Goal: Task Accomplishment & Management: Manage account settings

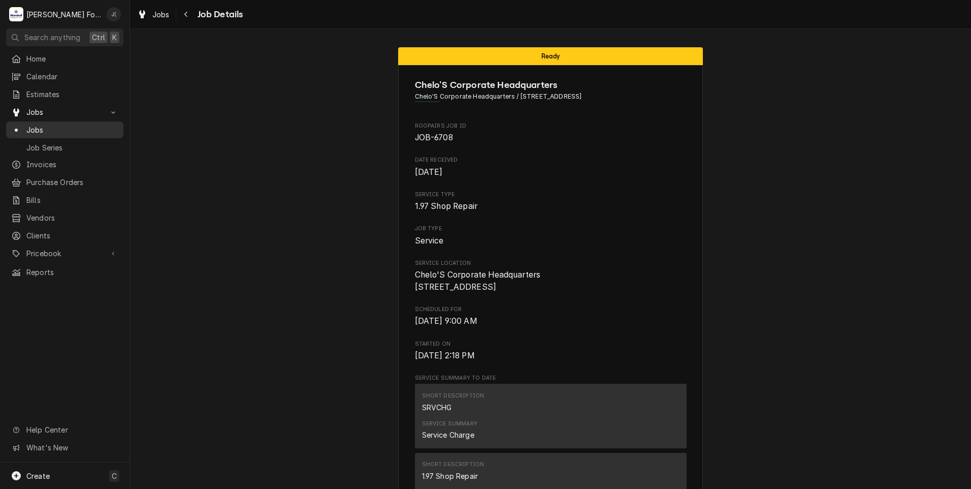
click at [56, 131] on div "Jobs" at bounding box center [64, 129] width 113 height 13
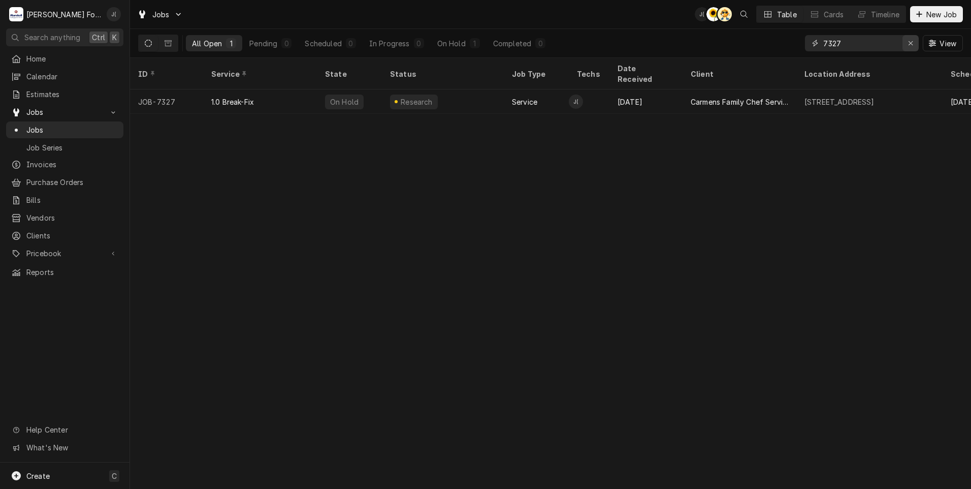
click at [912, 45] on icon "Erase input" at bounding box center [911, 43] width 6 height 7
click at [889, 46] on input "Dynamic Content Wrapper" at bounding box center [872, 43] width 96 height 16
type input "7327"
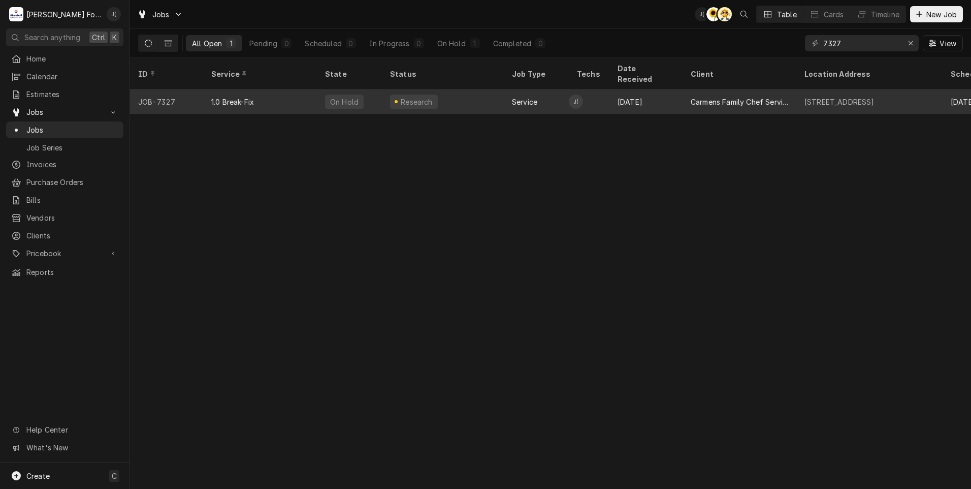
click at [284, 90] on div "1.0 Break-Fix" at bounding box center [260, 101] width 114 height 24
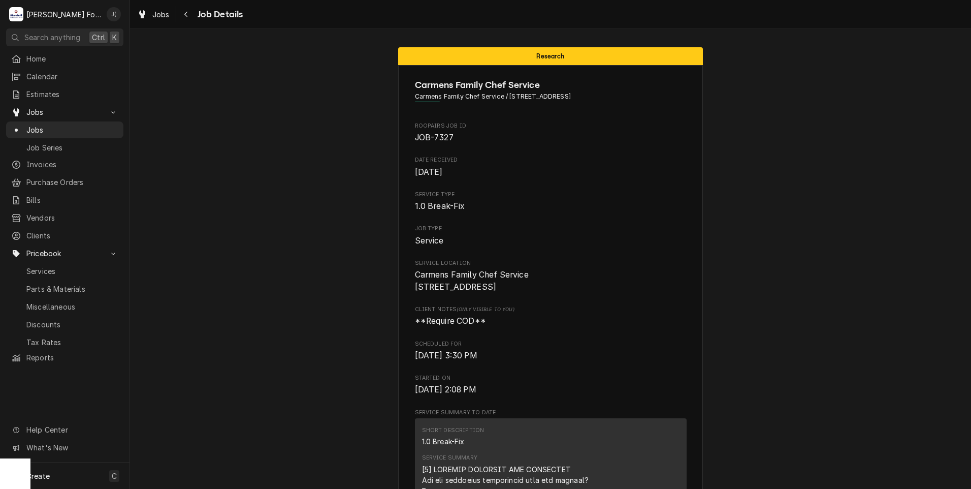
scroll to position [781, 0]
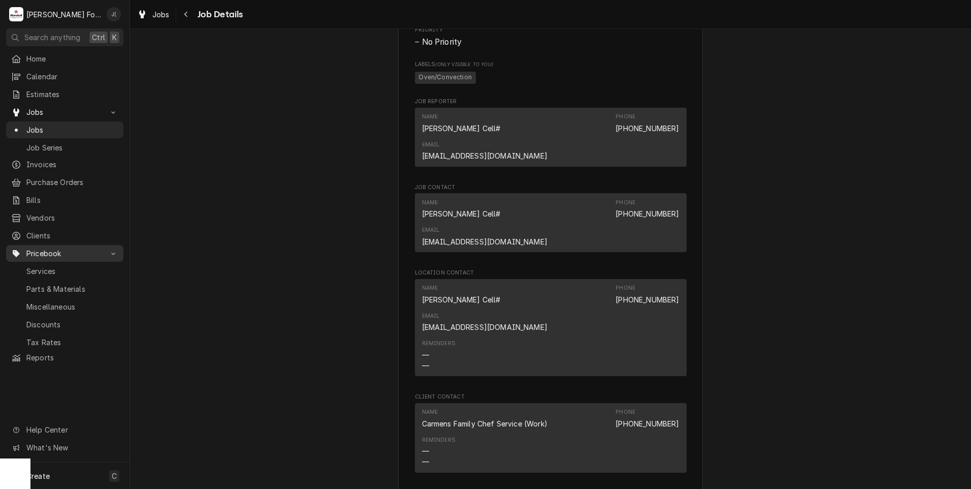
click at [57, 252] on span "Pricebook" at bounding box center [64, 253] width 77 height 11
click at [54, 254] on link "Pricebook" at bounding box center [64, 253] width 117 height 17
click at [61, 285] on span "Parts & Materials" at bounding box center [72, 289] width 92 height 11
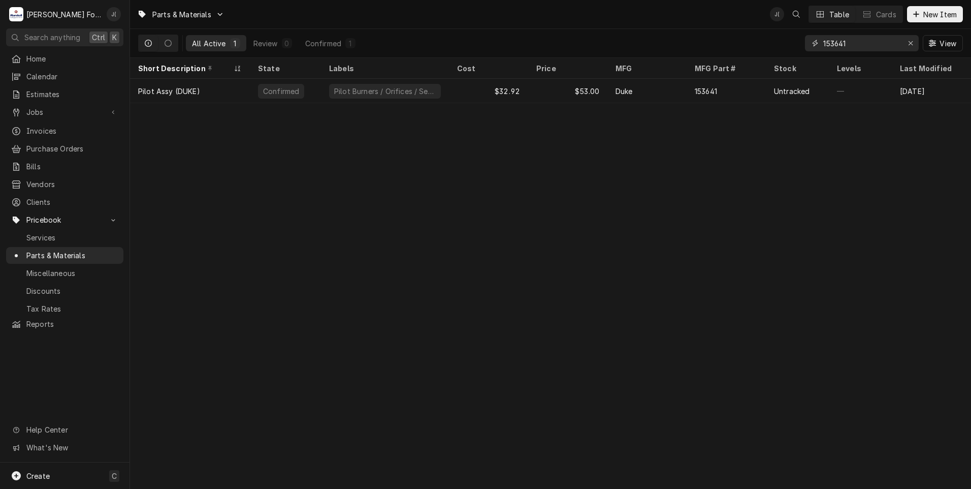
drag, startPoint x: 911, startPoint y: 47, endPoint x: 883, endPoint y: 47, distance: 28.5
click at [911, 46] on div "Erase input" at bounding box center [911, 43] width 10 height 10
click at [872, 45] on input "Dynamic Content Wrapper" at bounding box center [872, 43] width 96 height 16
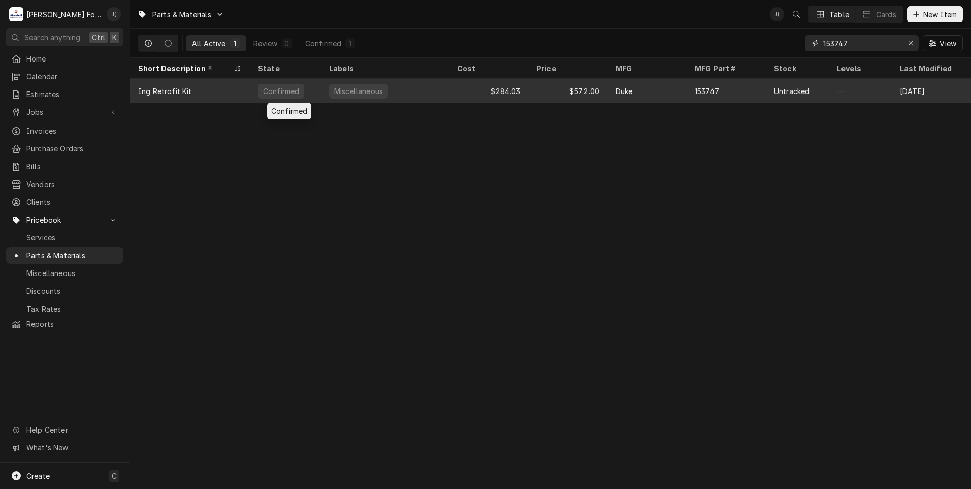
type input "153747"
click at [307, 91] on div "Confirmed" at bounding box center [285, 91] width 71 height 24
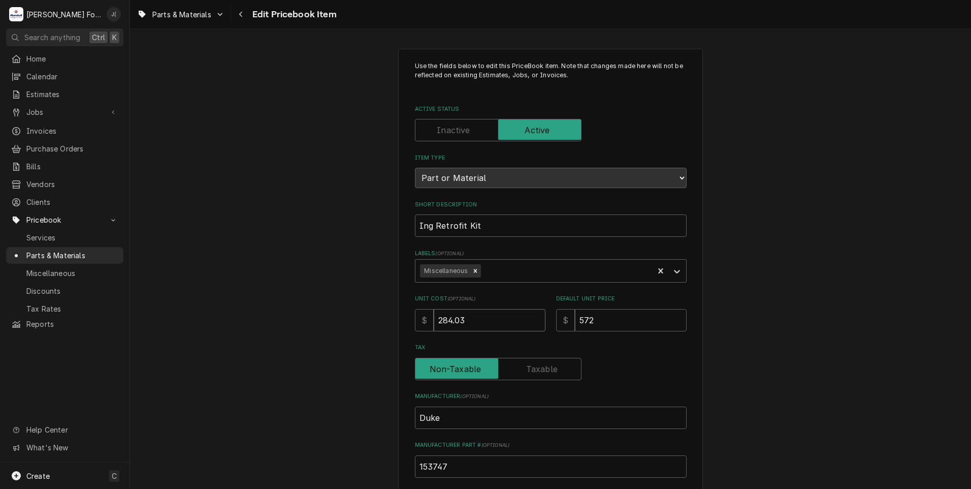
drag, startPoint x: 470, startPoint y: 321, endPoint x: 370, endPoint y: 316, distance: 100.2
click at [379, 316] on div "Use the fields below to edit this PriceBook item. Note that changes made here w…" at bounding box center [550, 398] width 841 height 716
drag, startPoint x: 599, startPoint y: 320, endPoint x: 370, endPoint y: 291, distance: 230.4
click at [415, 295] on div "Unit Cost ( optional ) $ 284.03 Default Unit Price $ 572" at bounding box center [551, 313] width 272 height 36
type textarea "x"
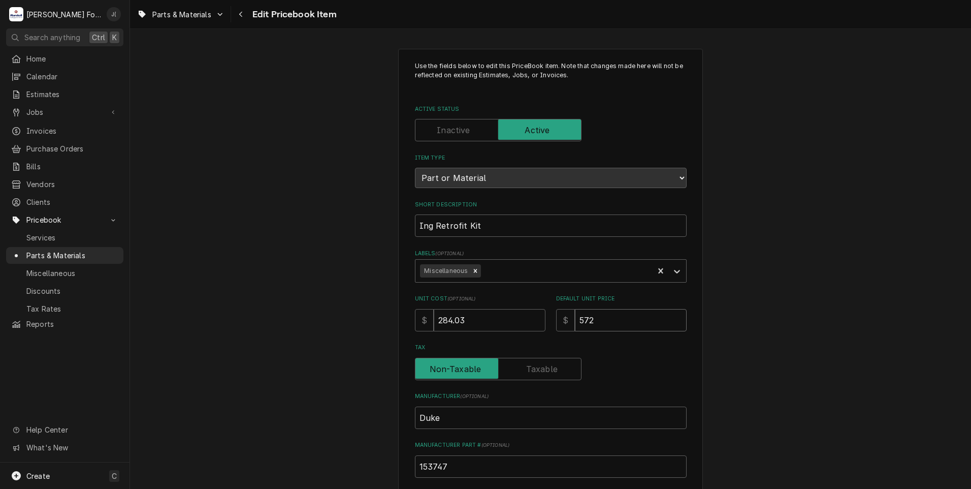
type input "7"
type textarea "x"
type input "70"
type textarea "x"
type input "706"
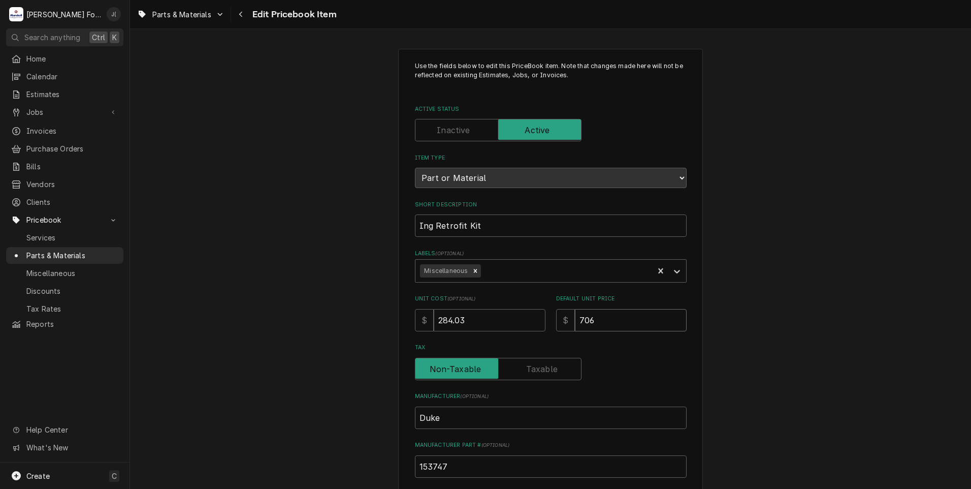
type textarea "x"
type input "706.0"
type textarea "x"
type input "706.00"
drag, startPoint x: 485, startPoint y: 323, endPoint x: 380, endPoint y: 324, distance: 104.7
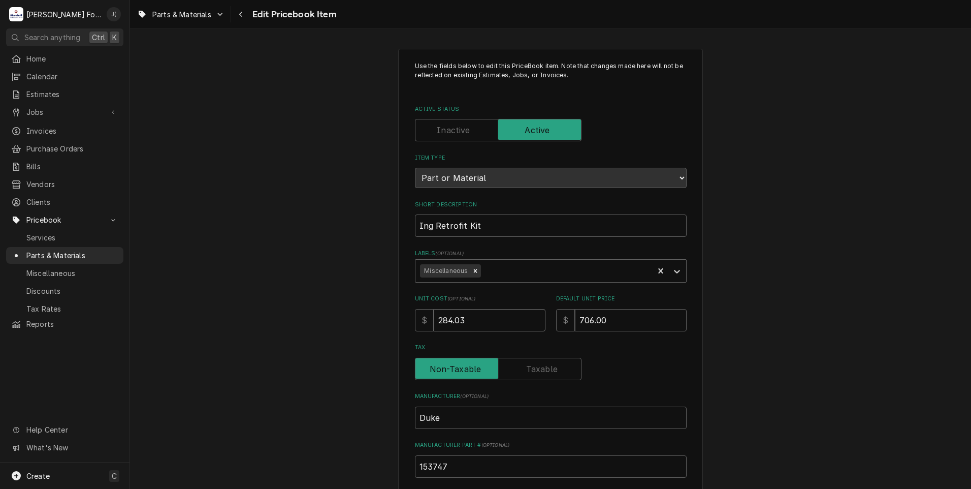
click at [415, 322] on div "$ 284.03" at bounding box center [480, 320] width 131 height 22
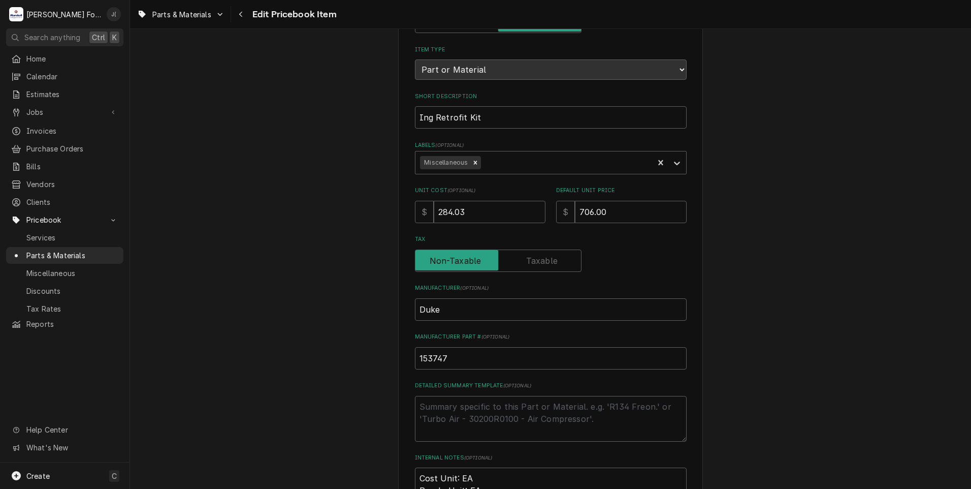
scroll to position [305, 0]
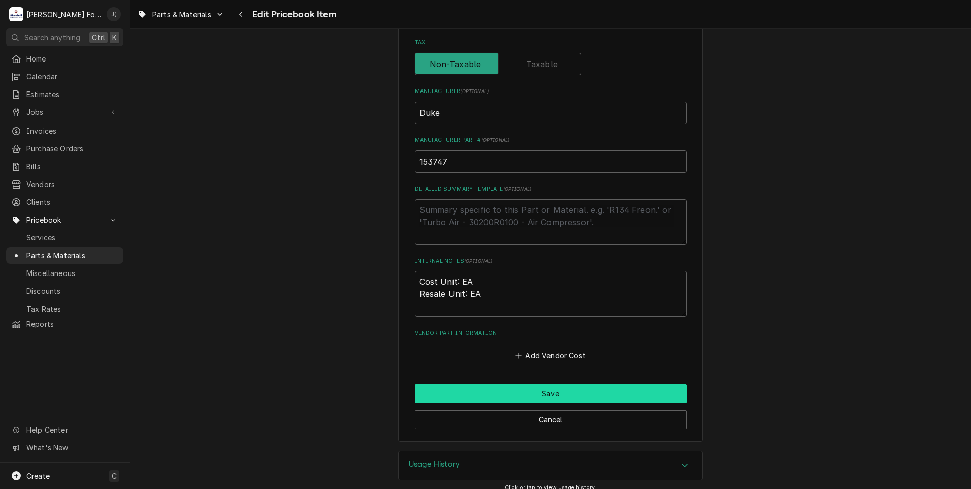
click at [500, 395] on button "Save" at bounding box center [551, 393] width 272 height 19
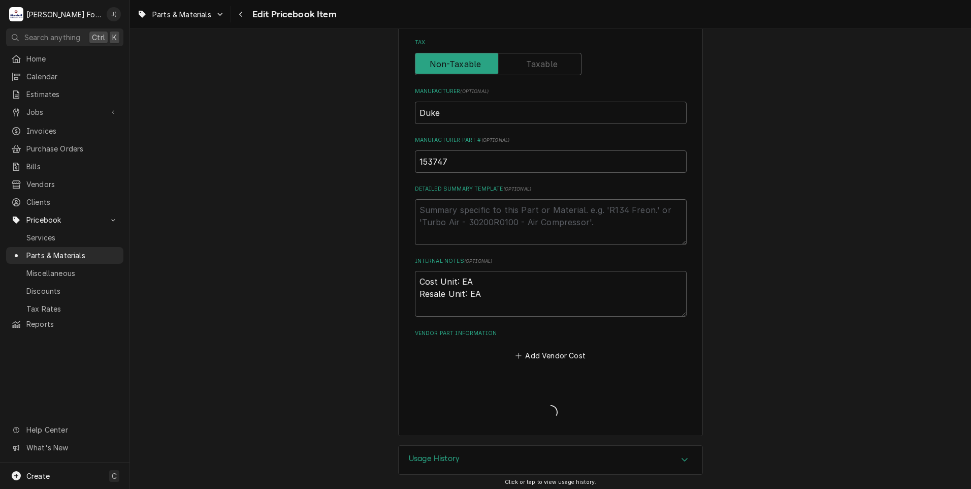
type textarea "x"
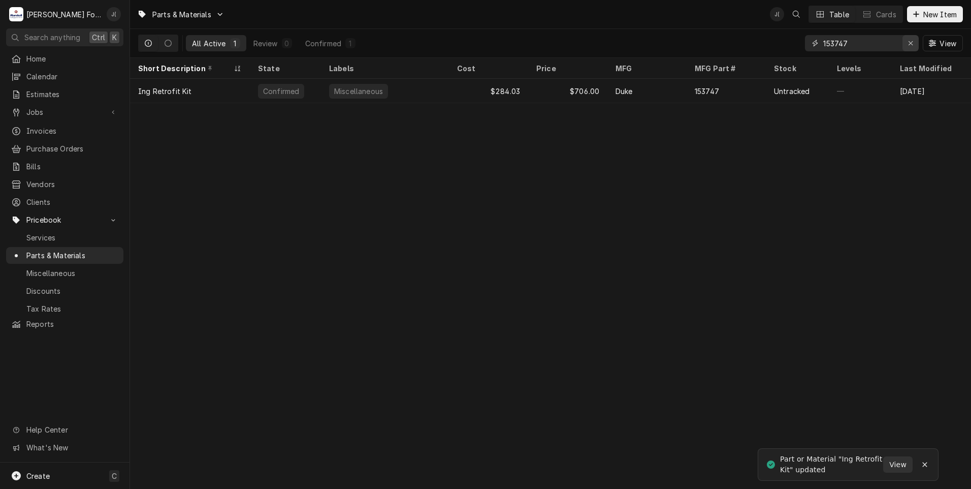
click at [910, 45] on icon "Erase input" at bounding box center [911, 43] width 6 height 7
click at [861, 46] on input "Dynamic Content Wrapper" at bounding box center [872, 43] width 96 height 16
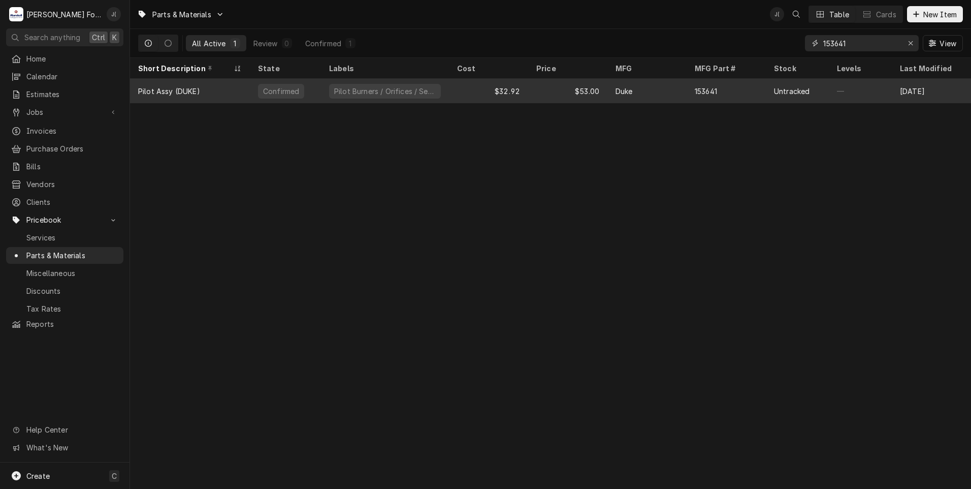
type input "153641"
click at [469, 92] on div "$32.92" at bounding box center [488, 91] width 79 height 24
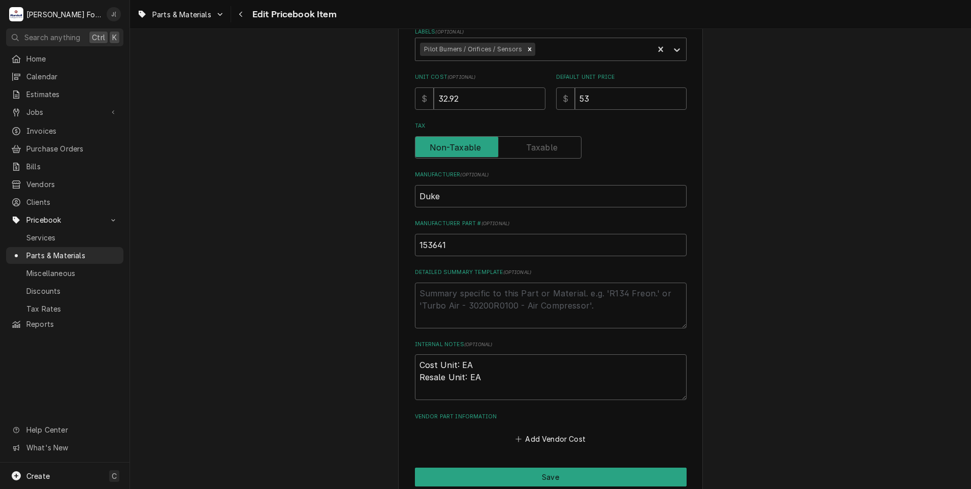
scroll to position [254, 0]
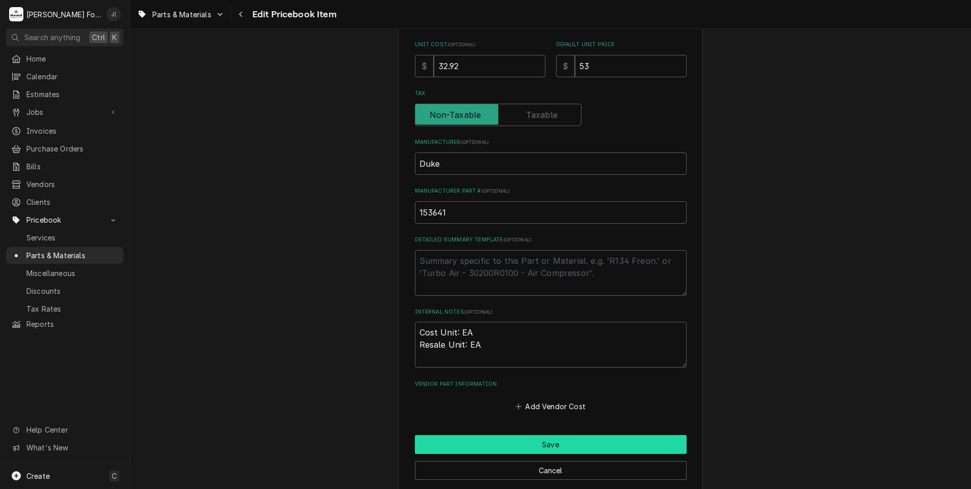
click at [547, 445] on button "Save" at bounding box center [551, 444] width 272 height 19
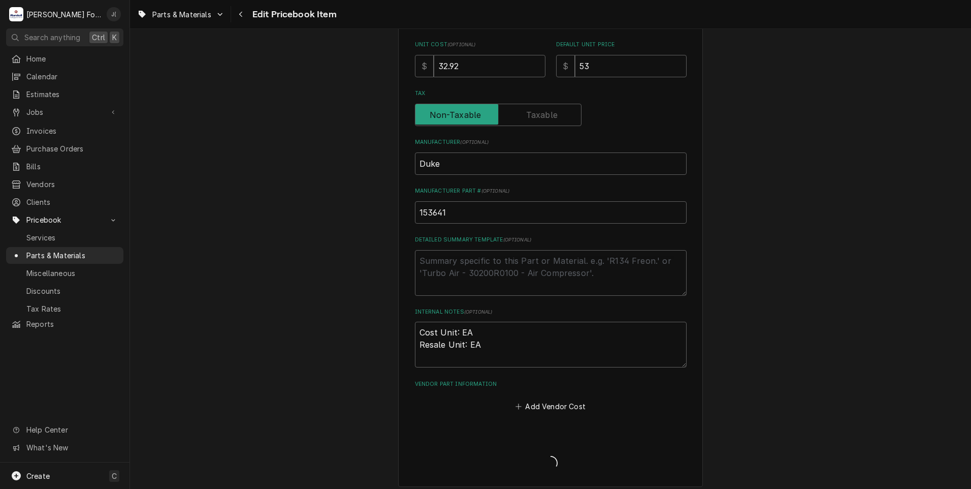
type textarea "x"
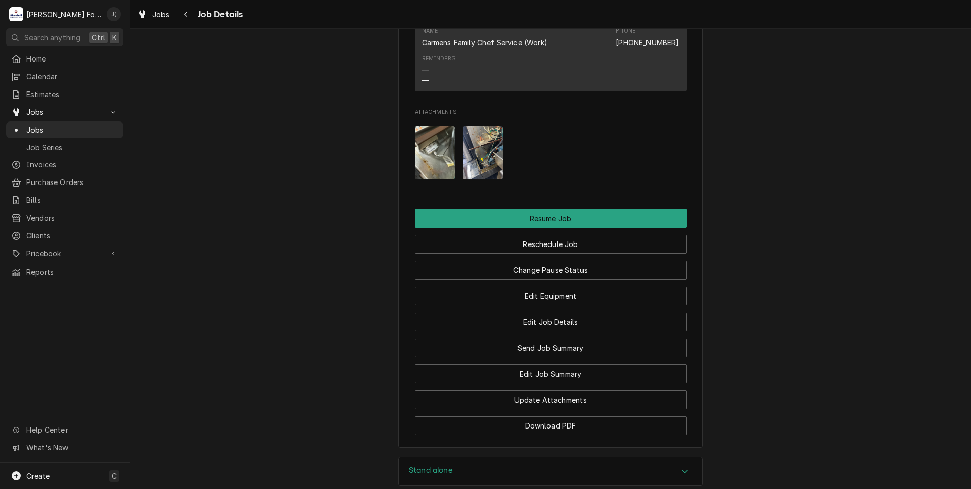
scroll to position [1169, 0]
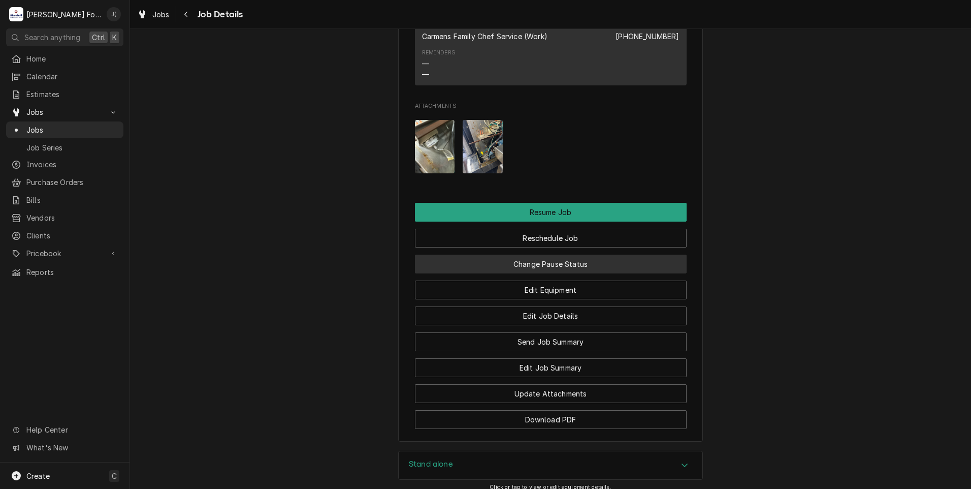
click at [517, 255] on button "Change Pause Status" at bounding box center [551, 264] width 272 height 19
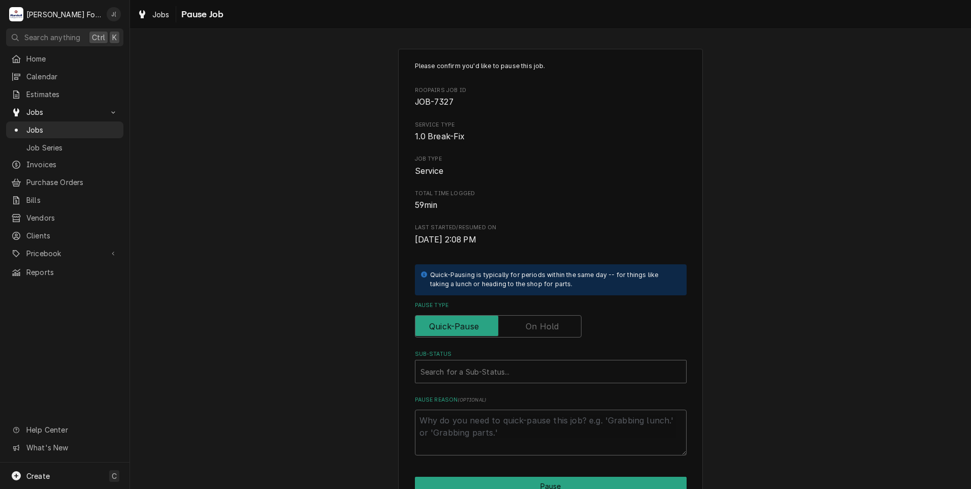
drag, startPoint x: 534, startPoint y: 329, endPoint x: 526, endPoint y: 353, distance: 25.2
click at [534, 329] on label "Pause Type" at bounding box center [498, 326] width 167 height 22
click at [534, 329] on input "Pause Type" at bounding box center [499, 326] width 158 height 22
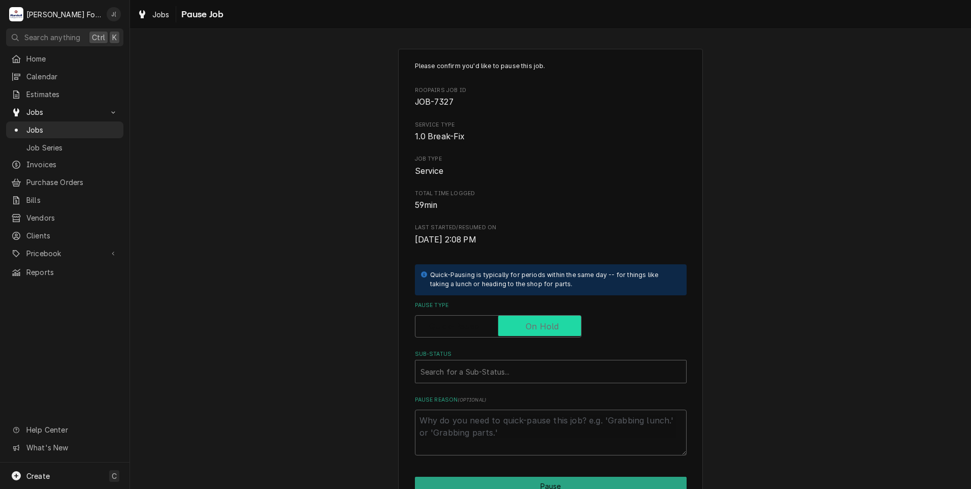
checkbox input "true"
click at [520, 365] on div "Sub-Status" at bounding box center [551, 371] width 261 height 18
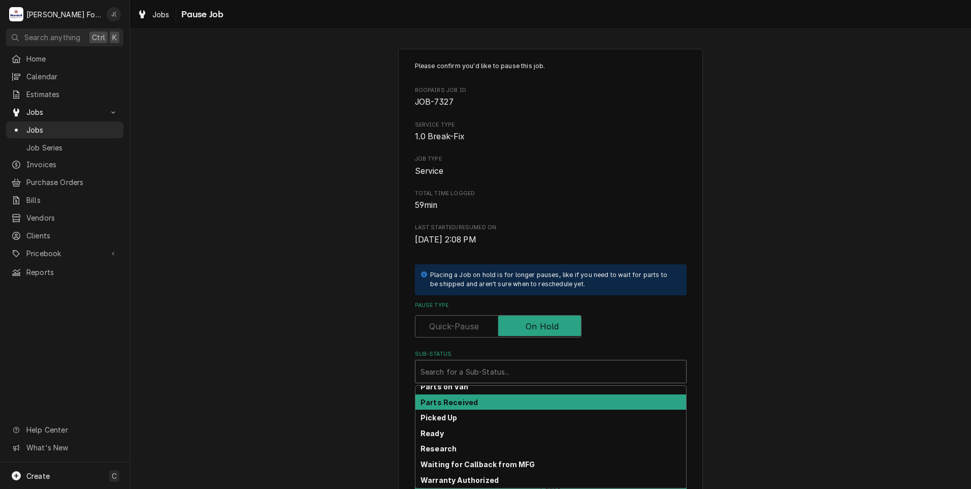
scroll to position [162, 0]
click at [461, 401] on strong "Parts Received" at bounding box center [449, 402] width 57 height 9
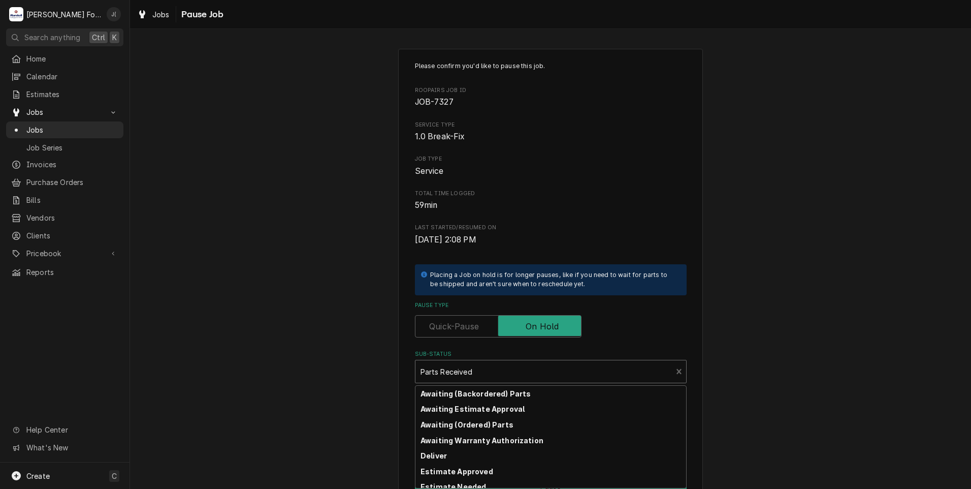
click at [506, 369] on div "Sub-Status" at bounding box center [544, 371] width 247 height 18
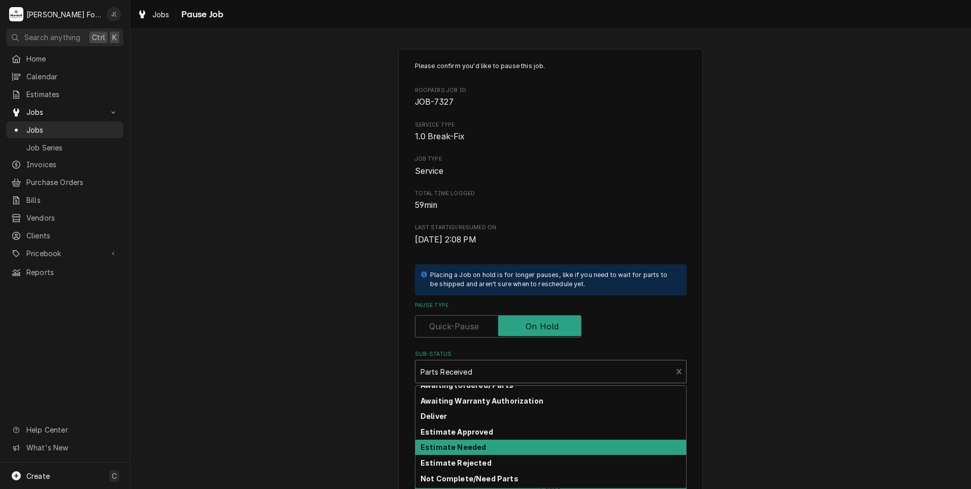
click at [480, 444] on div "Estimate Needed" at bounding box center [551, 448] width 271 height 16
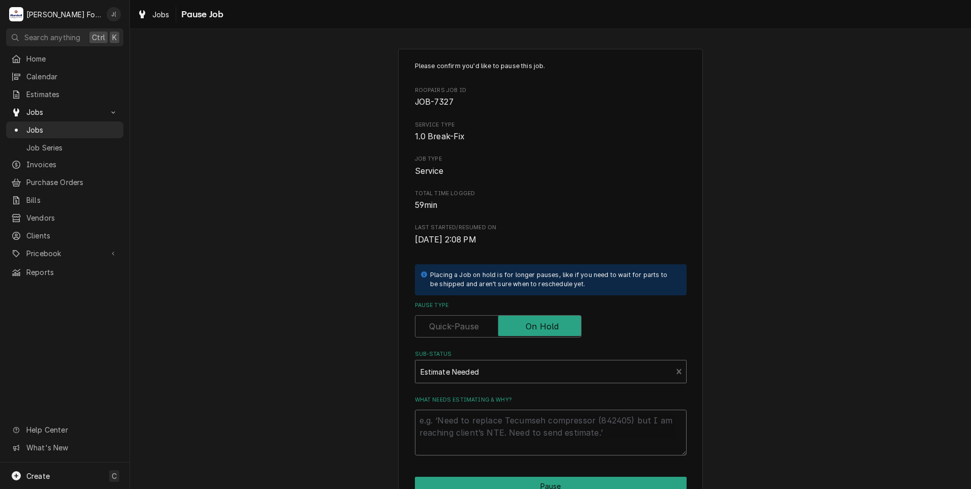
click at [480, 444] on textarea "What needs estimating & why?" at bounding box center [551, 433] width 272 height 46
type textarea "x"
type textarea "0"
type textarea "x"
type textarea "09"
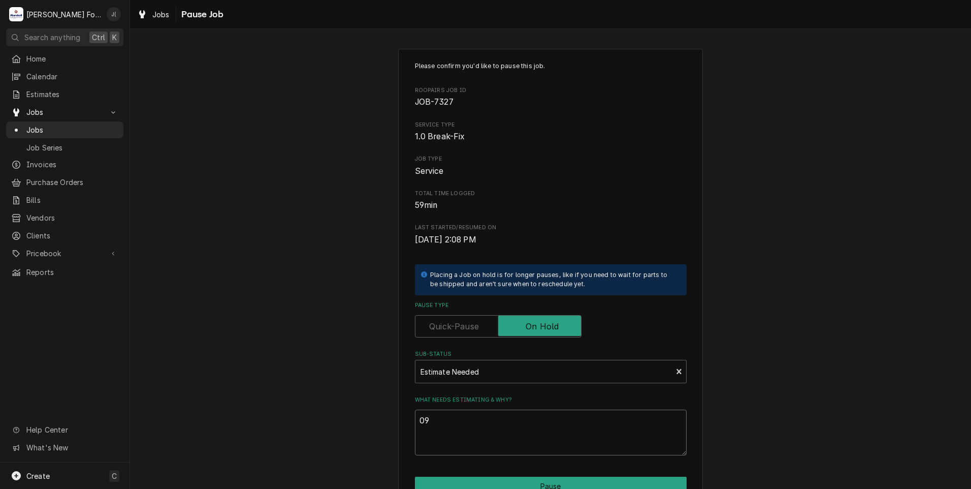
type textarea "x"
type textarea "09/"
type textarea "x"
type textarea "09/1"
type textarea "x"
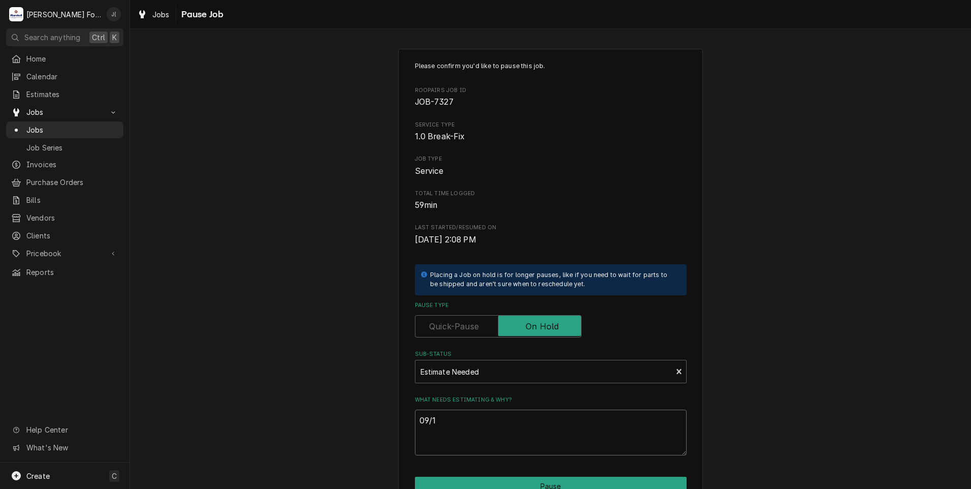
type textarea "09/11"
type textarea "x"
type textarea "09/11/"
type textarea "x"
type textarea "09/11/2"
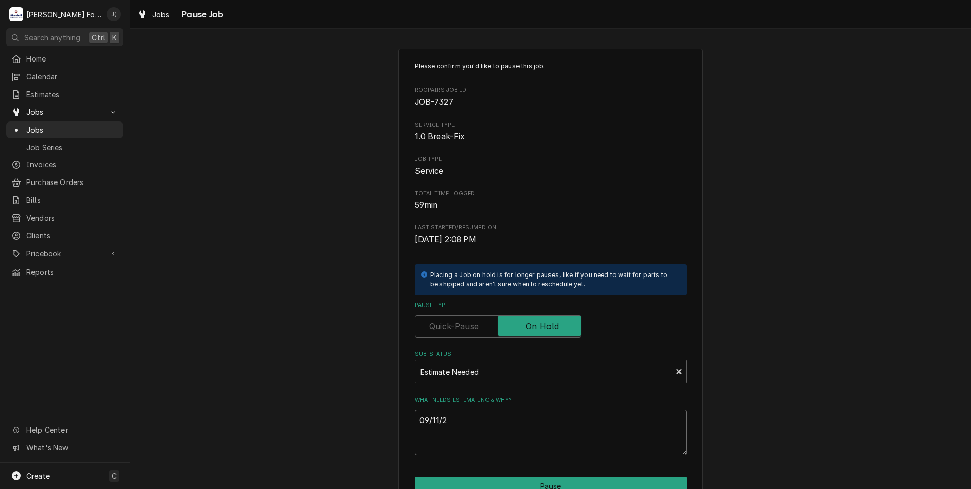
type textarea "x"
type textarea "09/11/20"
type textarea "x"
type textarea "09/11/202"
type textarea "x"
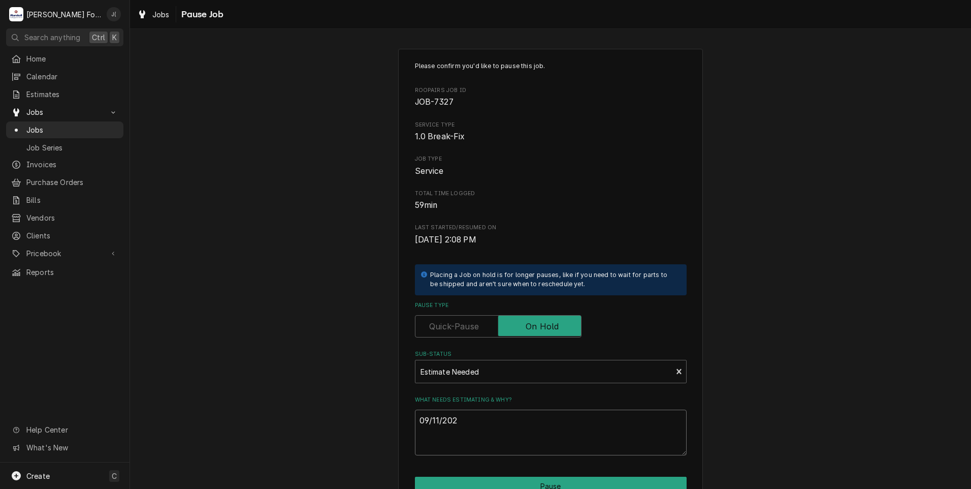
type textarea "09/11/2025"
click at [161, 468] on div "Please confirm you'd like to pause this job. Roopairs Job ID JOB-7327 Service T…" at bounding box center [550, 304] width 841 height 529
type textarea "x"
type textarea "P"
type textarea "x"
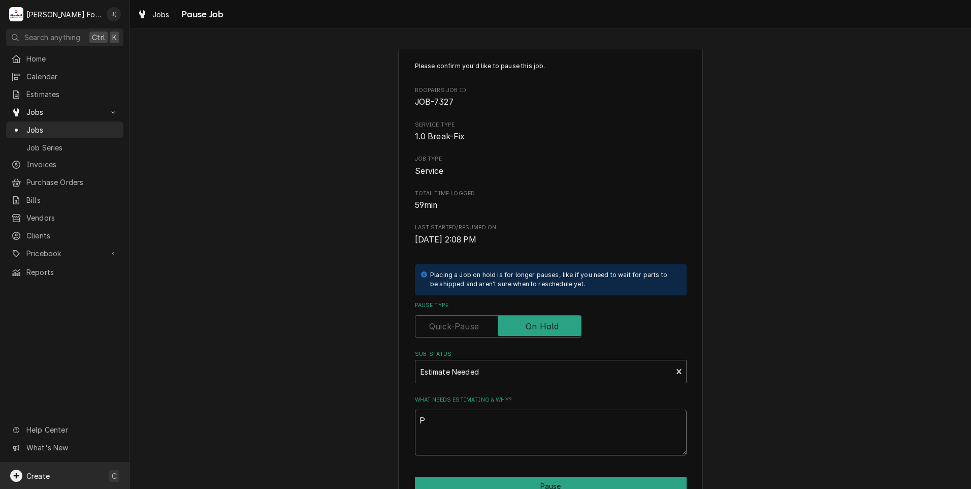
type textarea "PR"
type textarea "x"
type textarea "PRI"
type textarea "x"
type textarea "PRIC"
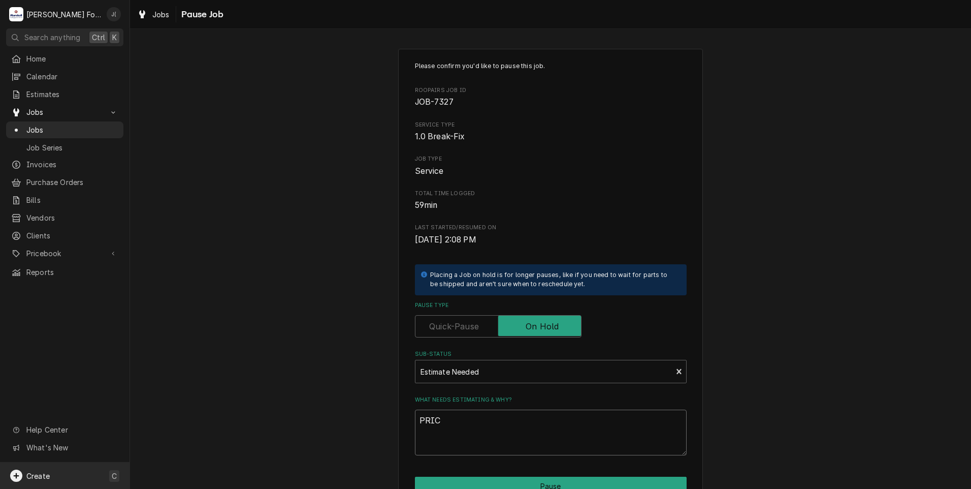
type textarea "x"
type textarea "PRICE"
type textarea "x"
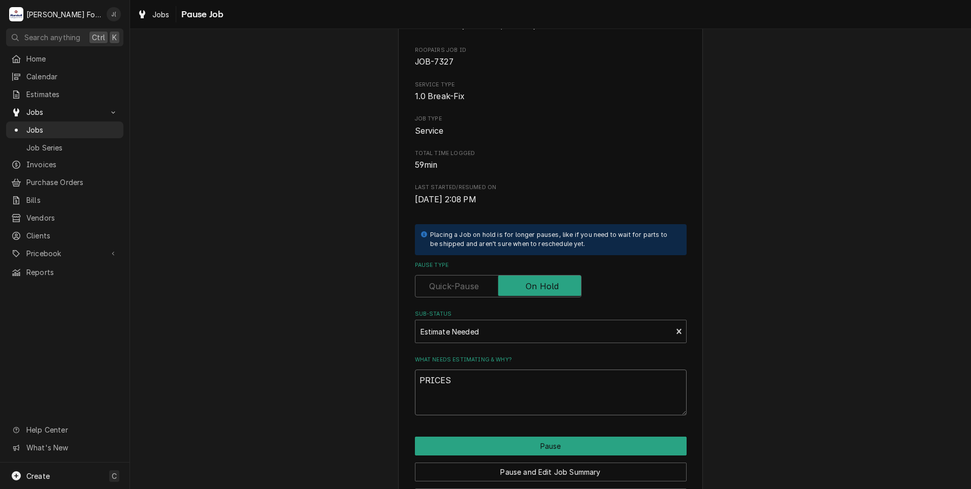
scroll to position [80, 0]
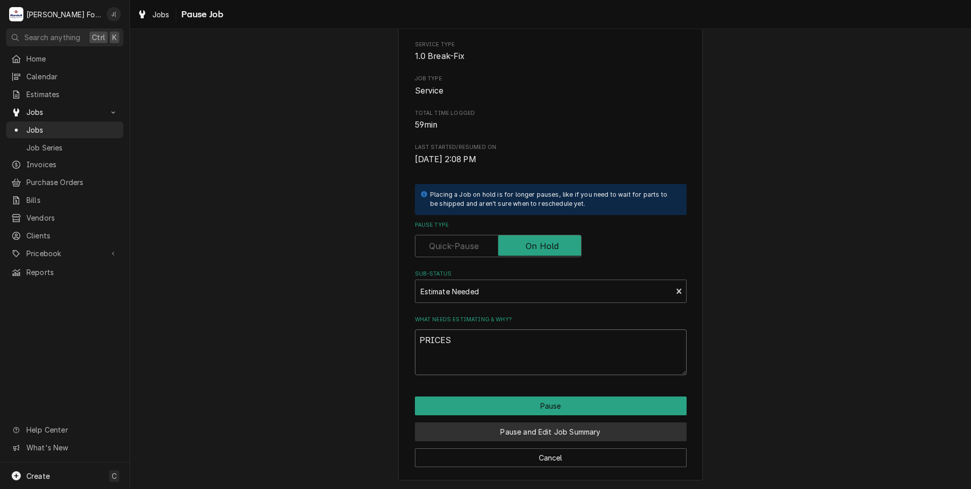
type textarea "PRICES"
click at [517, 429] on button "Pause and Edit Job Summary" at bounding box center [551, 431] width 272 height 19
type textarea "x"
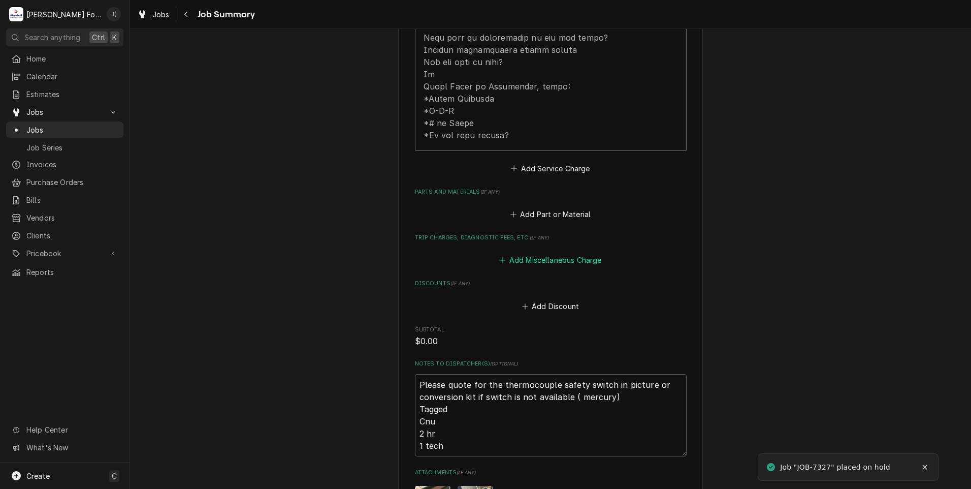
scroll to position [610, 0]
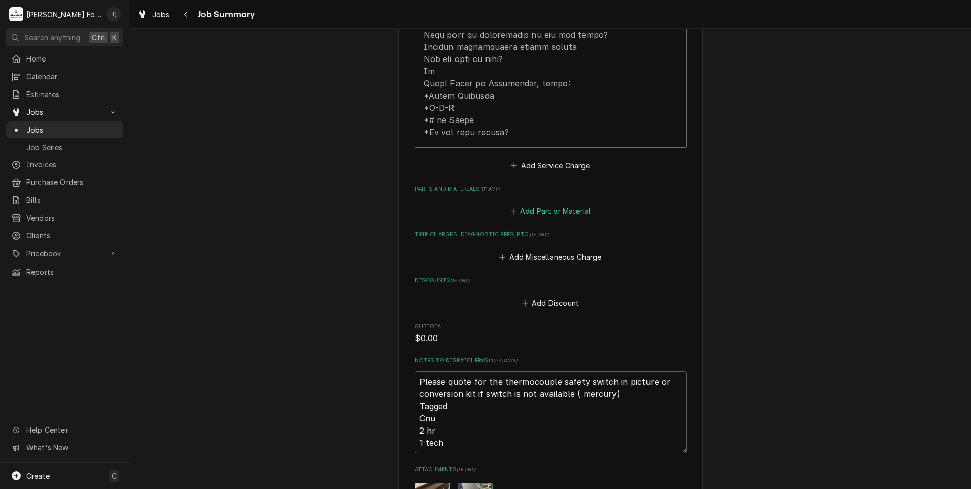
click at [533, 204] on button "Add Part or Material" at bounding box center [551, 211] width 84 height 14
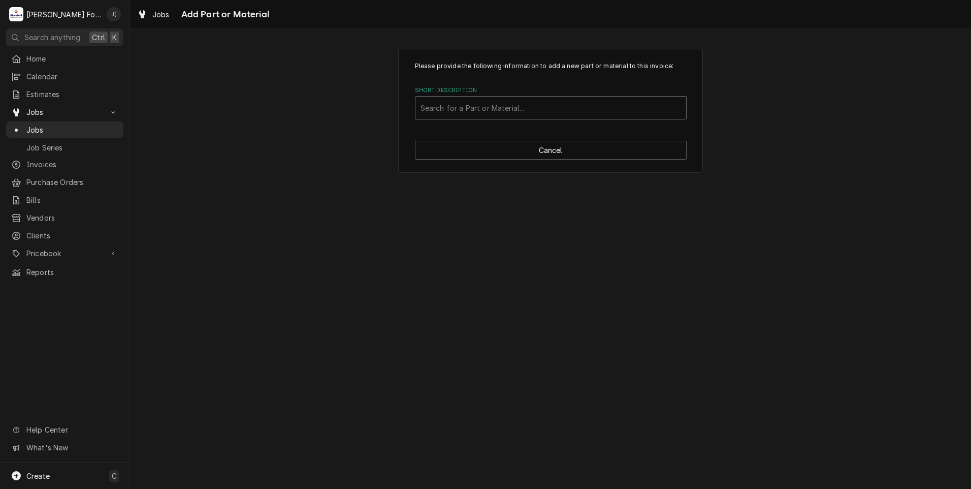
click at [451, 103] on div "Short Description" at bounding box center [551, 108] width 261 height 18
type input "153747"
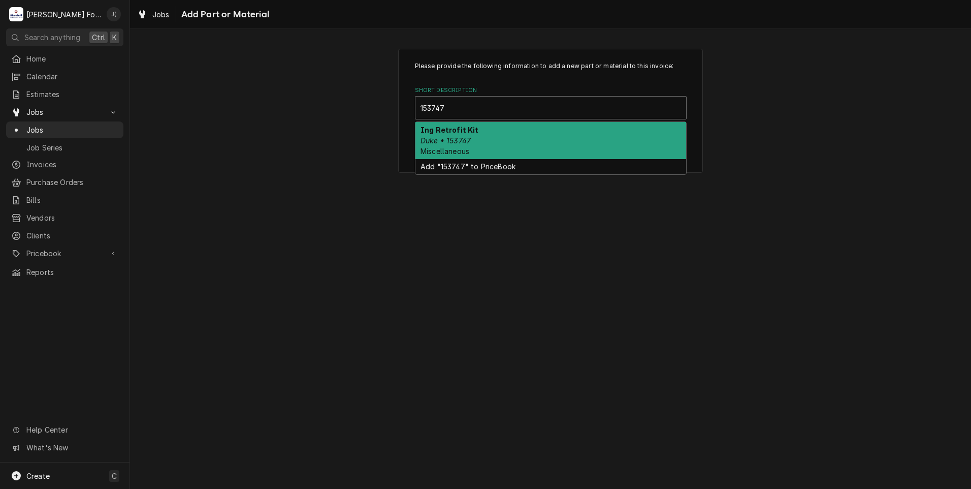
click at [469, 137] on div "Ing Retrofit Kit Duke • 153747 Miscellaneous" at bounding box center [551, 140] width 271 height 37
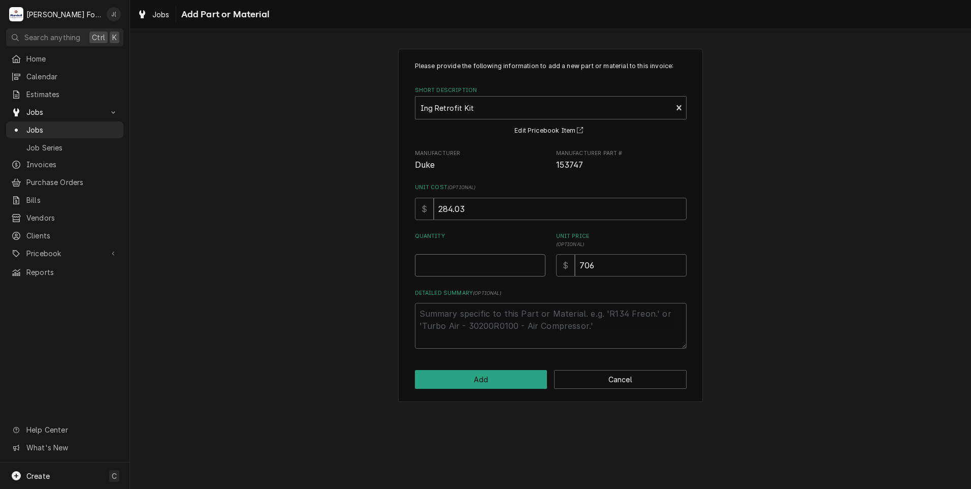
click at [478, 259] on input "Quantity" at bounding box center [480, 265] width 131 height 22
type textarea "x"
type input "1"
click at [516, 383] on button "Add" at bounding box center [481, 379] width 133 height 19
type textarea "x"
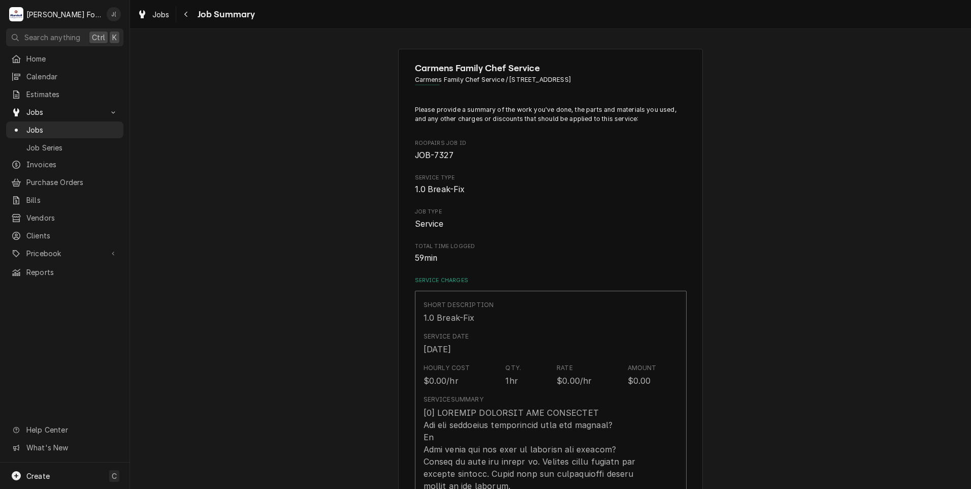
scroll to position [610, 0]
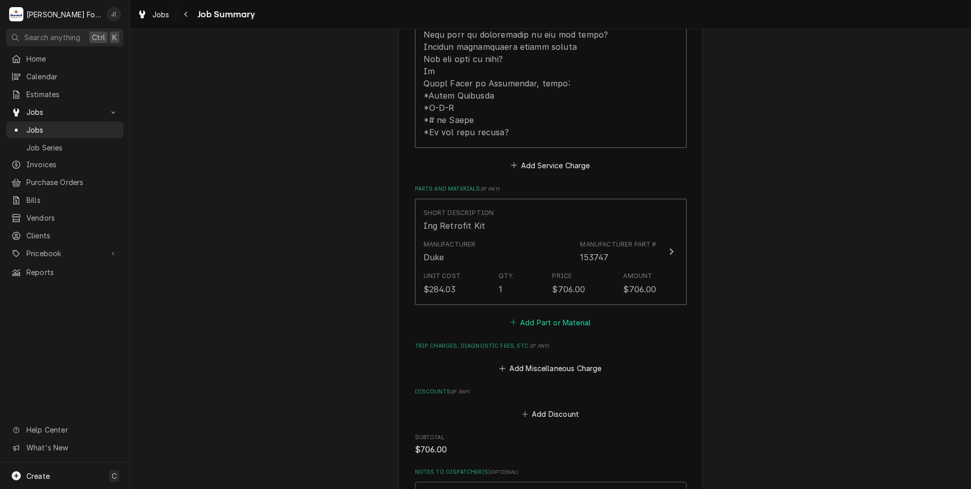
click at [541, 315] on button "Add Part or Material" at bounding box center [551, 322] width 84 height 14
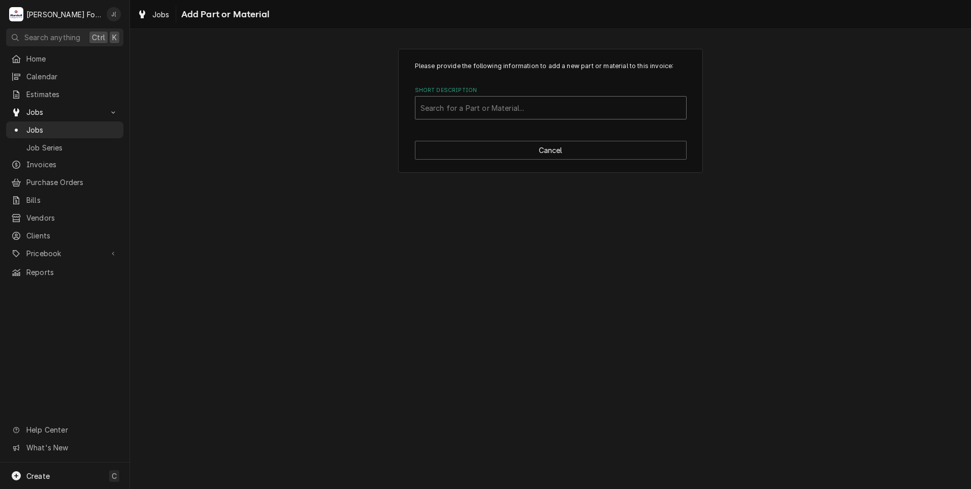
click at [529, 109] on div "Short Description" at bounding box center [551, 108] width 261 height 18
type input "153641"
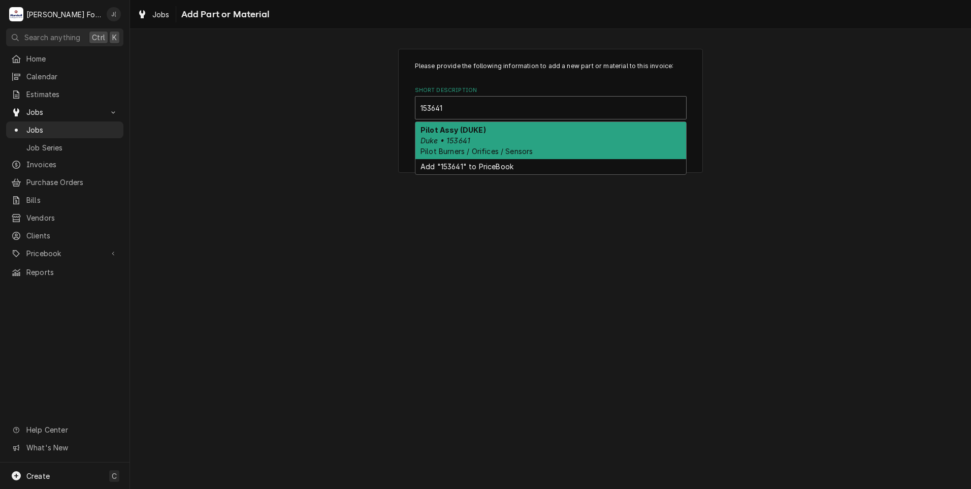
click at [513, 134] on div "Pilot Assy (DUKE) Duke • 153641 Pilot Burners / Orifices / Sensors" at bounding box center [551, 140] width 271 height 37
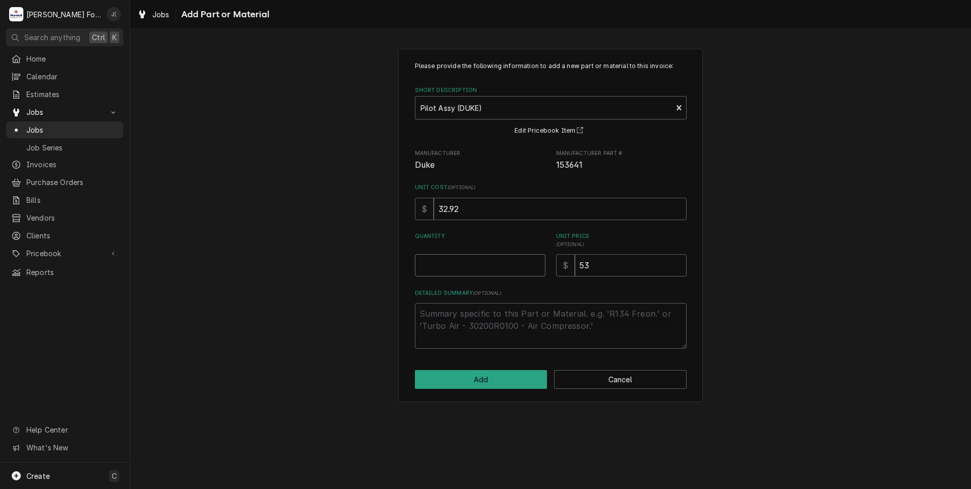
click at [483, 261] on input "Quantity" at bounding box center [480, 265] width 131 height 22
type textarea "x"
type input "1"
click at [530, 385] on button "Add" at bounding box center [481, 379] width 133 height 19
type textarea "x"
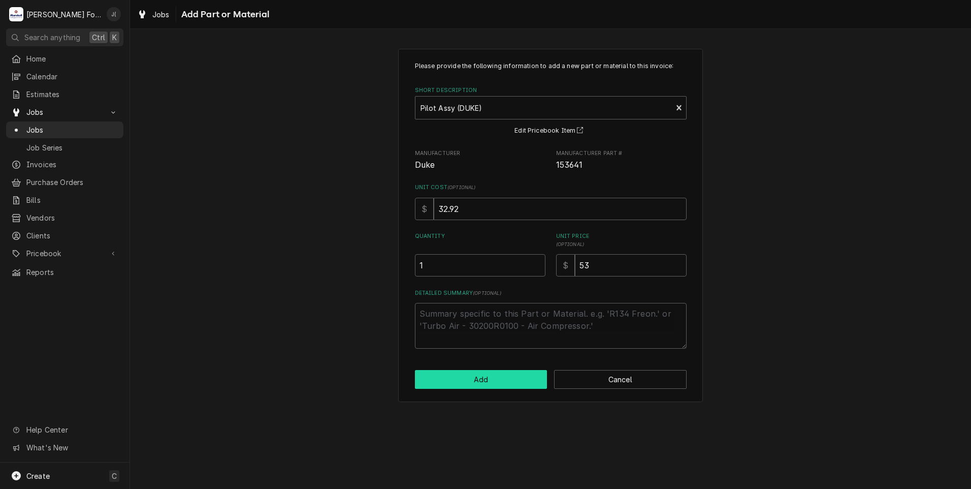
scroll to position [610, 0]
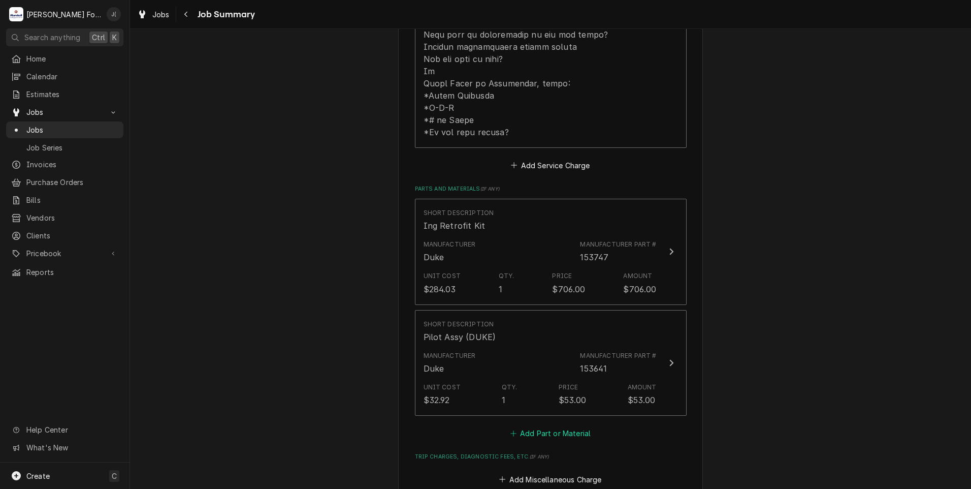
click at [531, 426] on button "Add Part or Material" at bounding box center [551, 433] width 84 height 14
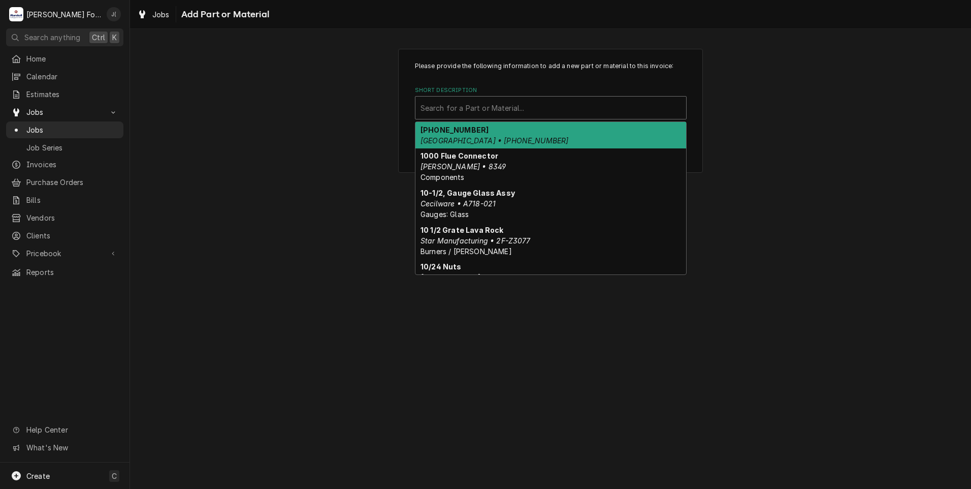
click at [450, 105] on div "Short Description" at bounding box center [551, 108] width 261 height 18
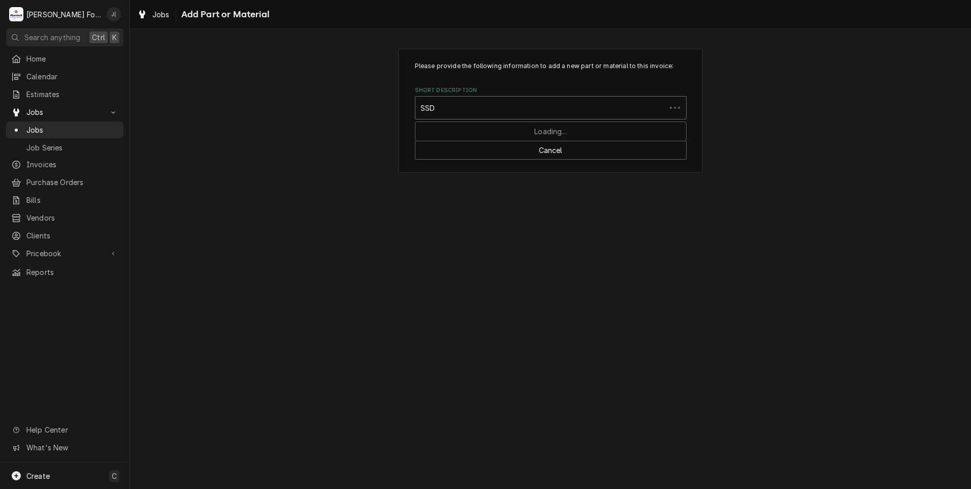
type input "SSDT"
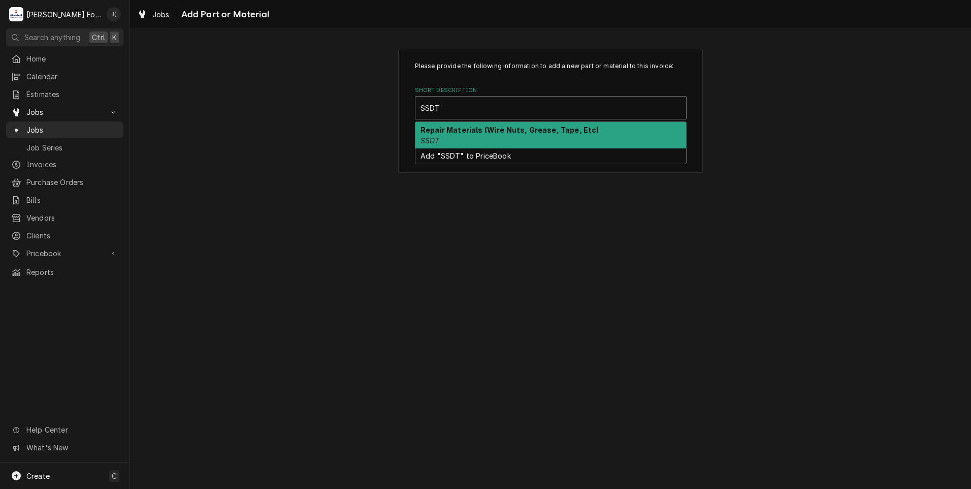
click at [458, 131] on strong "Repair Materials (Wire Nuts, Grease, Tape, Etc)" at bounding box center [510, 130] width 179 height 9
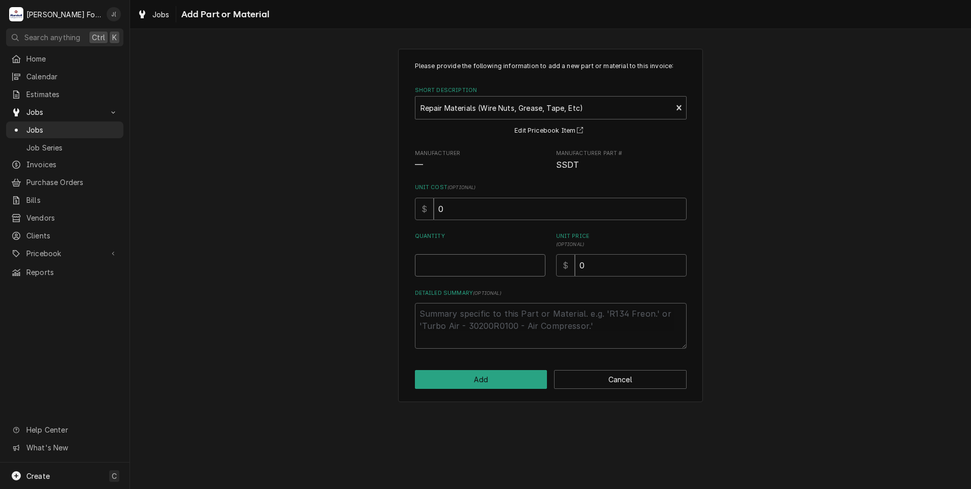
click at [484, 264] on input "Quantity" at bounding box center [480, 265] width 131 height 22
type textarea "x"
type input "1"
type textarea "x"
type input "1"
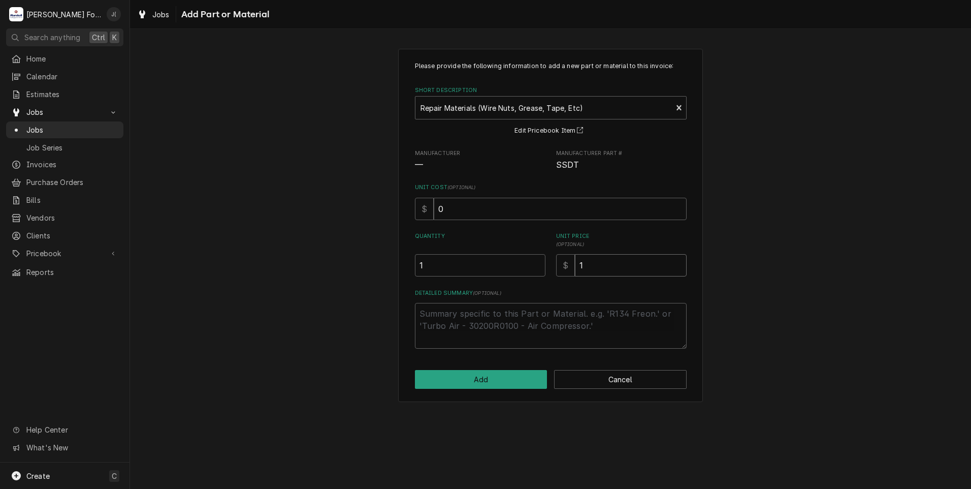
type textarea "x"
type input "16"
click at [429, 381] on button "Add" at bounding box center [481, 379] width 133 height 19
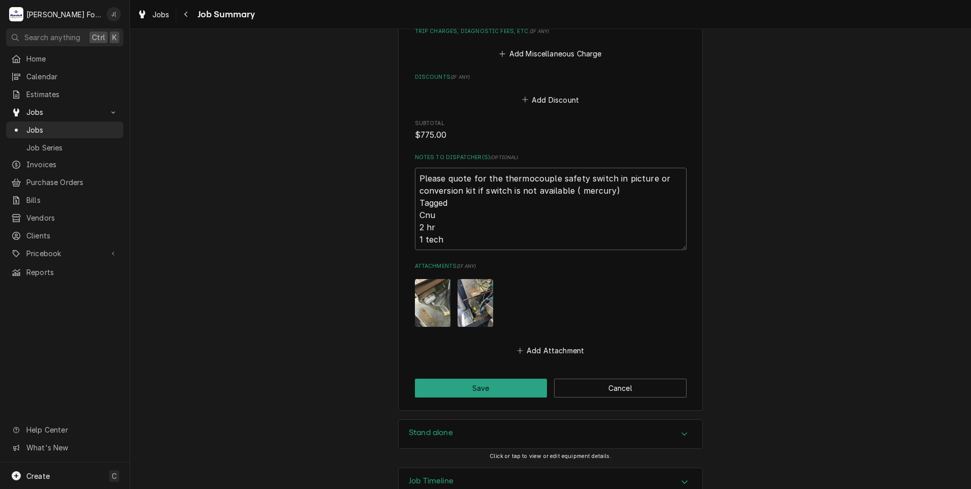
scroll to position [1148, 0]
click at [454, 377] on button "Save" at bounding box center [481, 386] width 133 height 19
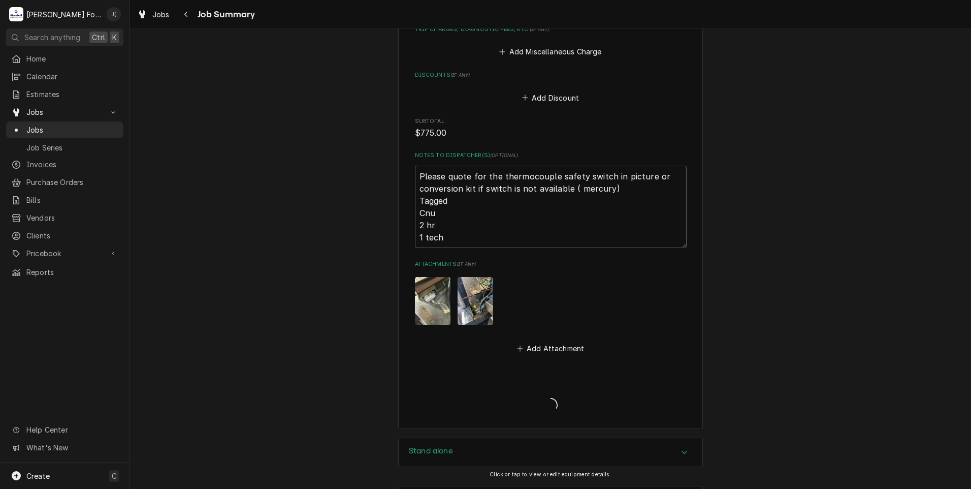
type textarea "x"
